Goal: Task Accomplishment & Management: Use online tool/utility

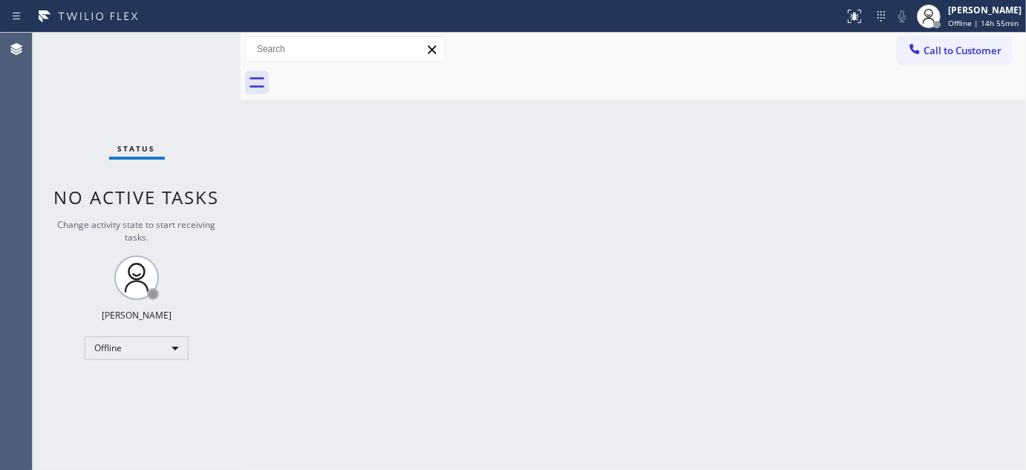
drag, startPoint x: 353, startPoint y: 226, endPoint x: 588, endPoint y: 168, distance: 242.3
click at [588, 168] on div "Back to Dashboard Change Sender ID Customers Technicians Select a contact Outbo…" at bounding box center [633, 251] width 785 height 437
click at [975, 19] on span "Offline | 14h 55min" at bounding box center [983, 23] width 71 height 10
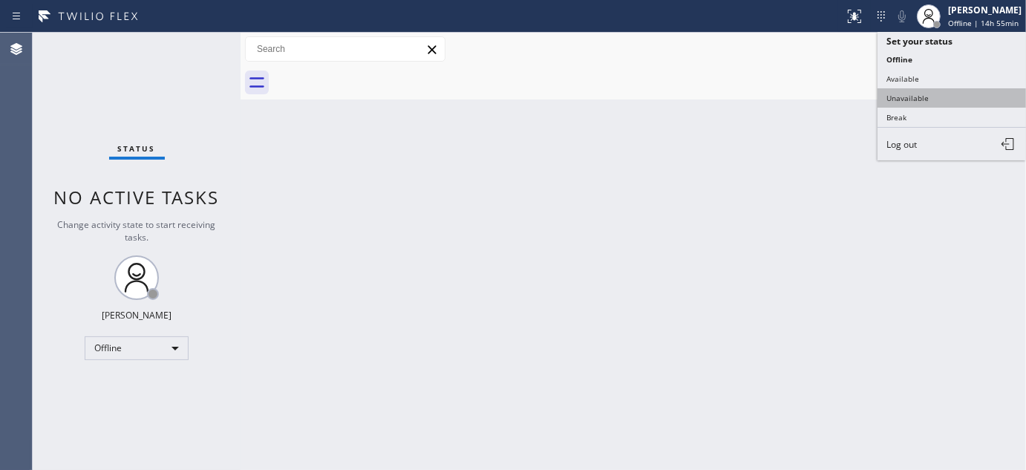
click at [950, 95] on button "Unavailable" at bounding box center [951, 97] width 148 height 19
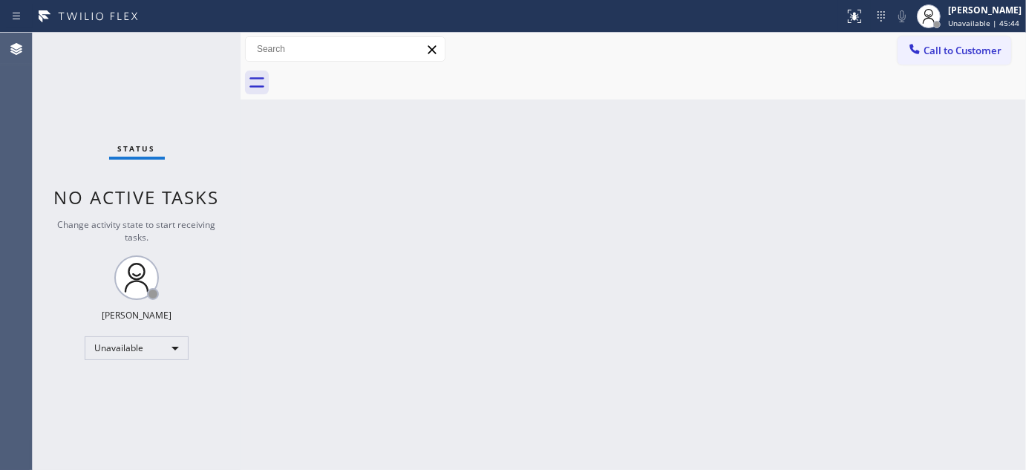
click at [358, 198] on div "Back to Dashboard Change Sender ID Customers Technicians Select a contact Outbo…" at bounding box center [633, 251] width 785 height 437
drag, startPoint x: 439, startPoint y: 61, endPoint x: 429, endPoint y: 50, distance: 14.7
click at [429, 50] on div at bounding box center [345, 48] width 200 height 25
click at [429, 50] on icon at bounding box center [432, 50] width 18 height 18
click at [534, 52] on div "Call to Customer Outbound call Location Search location Your caller id phone nu…" at bounding box center [633, 49] width 785 height 26
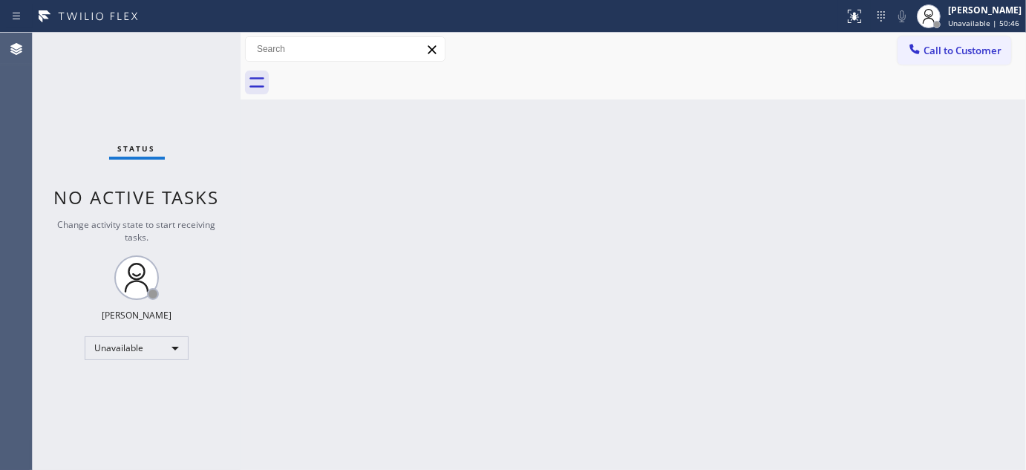
drag, startPoint x: 369, startPoint y: 111, endPoint x: 379, endPoint y: 108, distance: 10.1
click at [369, 111] on div "Back to Dashboard Change Sender ID Customers Technicians Select a contact Outbo…" at bounding box center [633, 251] width 785 height 437
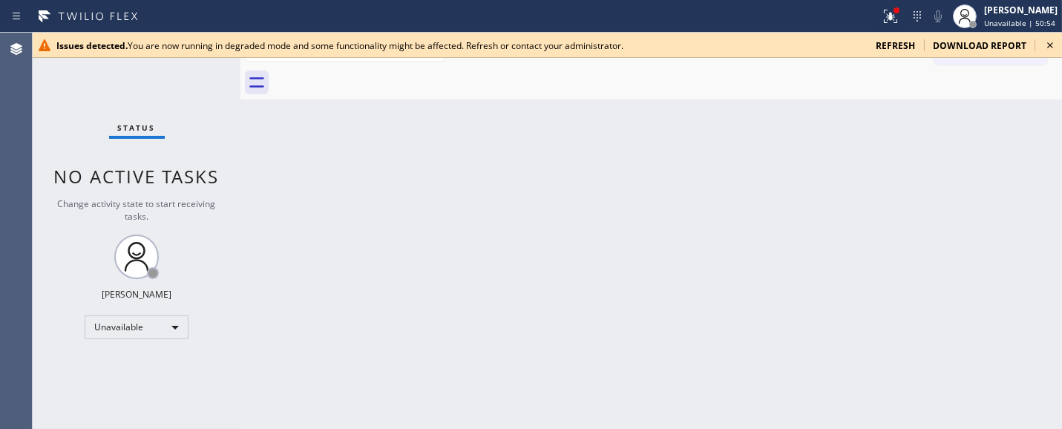
click at [889, 47] on span "refresh" at bounding box center [895, 45] width 39 height 13
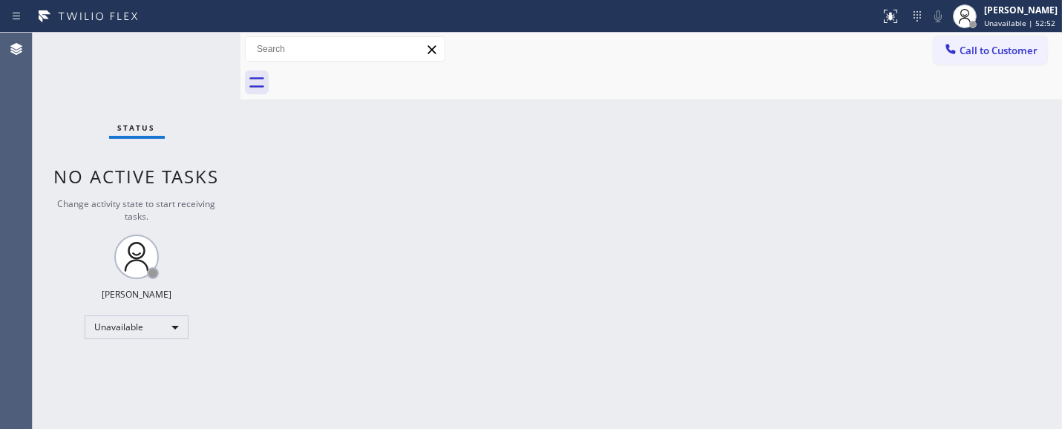
click at [373, 125] on div "Back to Dashboard Change Sender ID Customers Technicians Select a contact Outbo…" at bounding box center [652, 231] width 822 height 396
